Goal: Find specific page/section: Find specific page/section

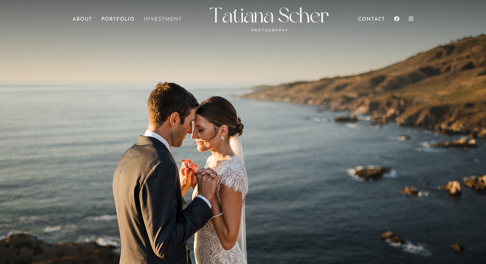
click at [155, 17] on link "Investment" at bounding box center [163, 26] width 38 height 19
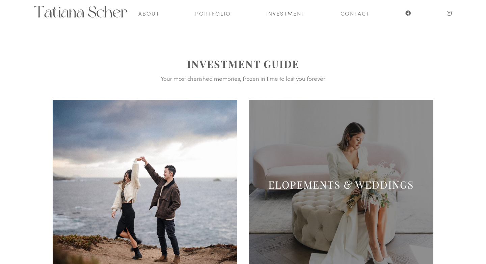
click at [335, 158] on span at bounding box center [341, 192] width 185 height 185
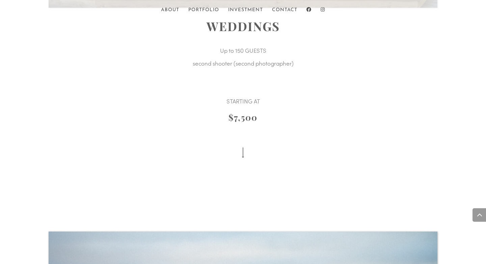
scroll to position [1949, 0]
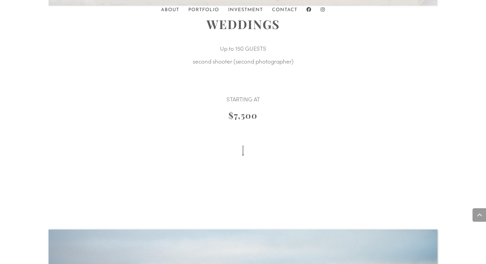
click at [242, 148] on link "↓" at bounding box center [243, 150] width 7 height 15
